Goal: Find specific page/section: Find specific page/section

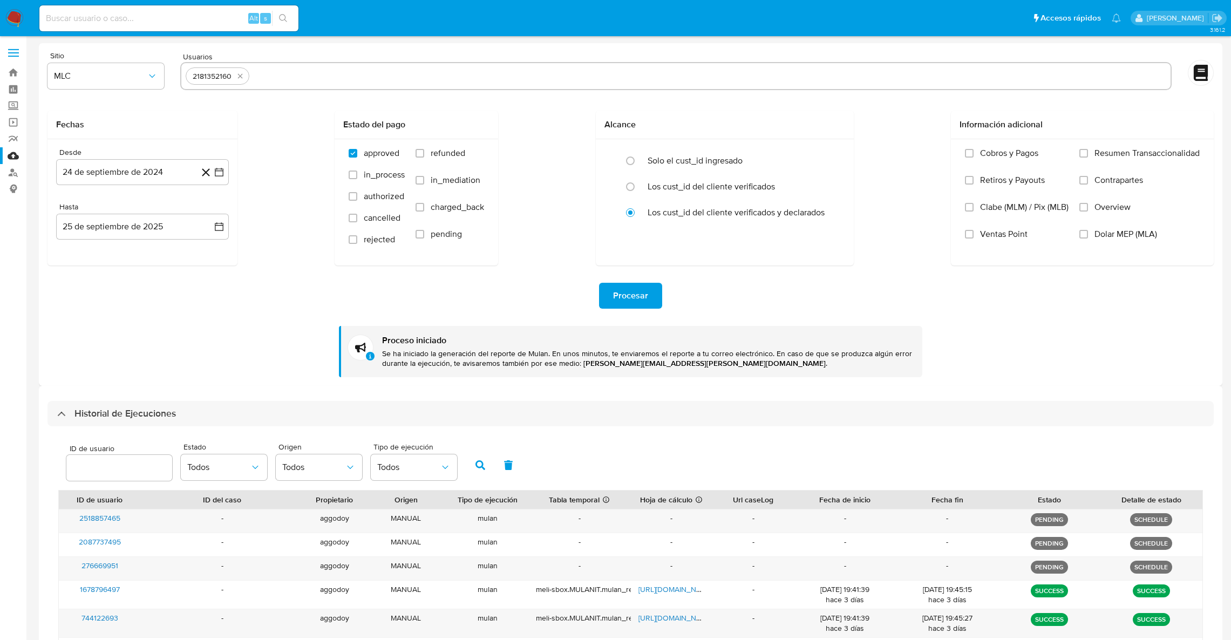
select select "10"
